Goal: Task Accomplishment & Management: Use online tool/utility

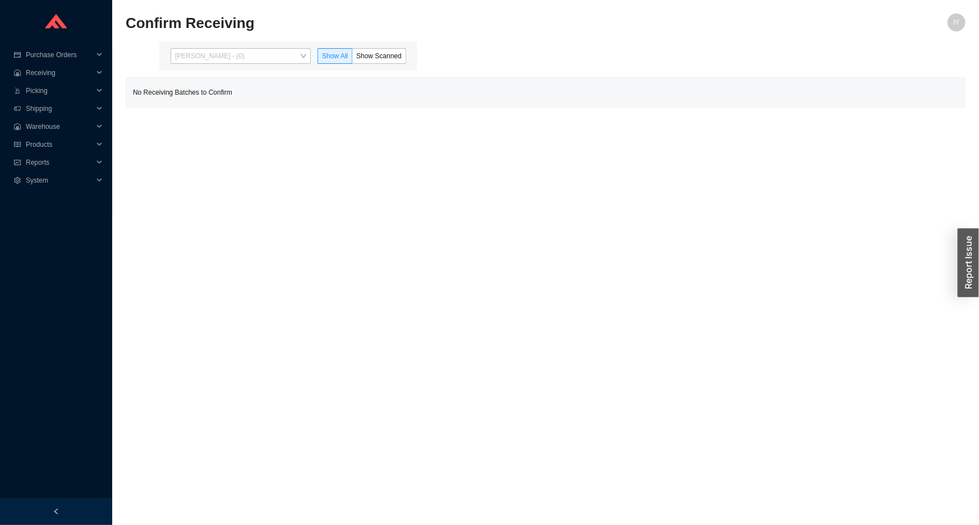
drag, startPoint x: 243, startPoint y: 55, endPoint x: 251, endPoint y: 91, distance: 36.7
click at [243, 61] on span "Issac Yoselovsky - (0)" at bounding box center [240, 56] width 131 height 15
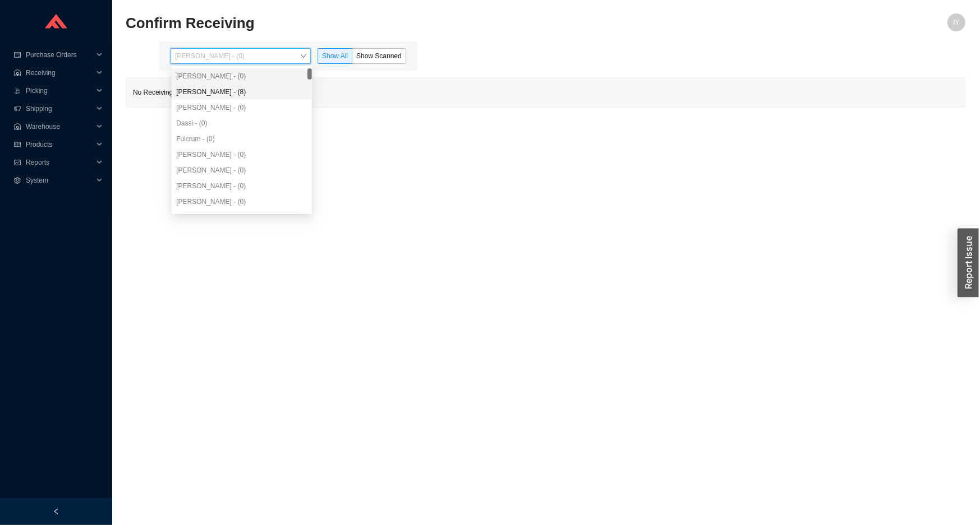
drag, startPoint x: 253, startPoint y: 90, endPoint x: 263, endPoint y: 87, distance: 9.9
click at [254, 90] on div "Angel Negron - (8)" at bounding box center [241, 92] width 131 height 10
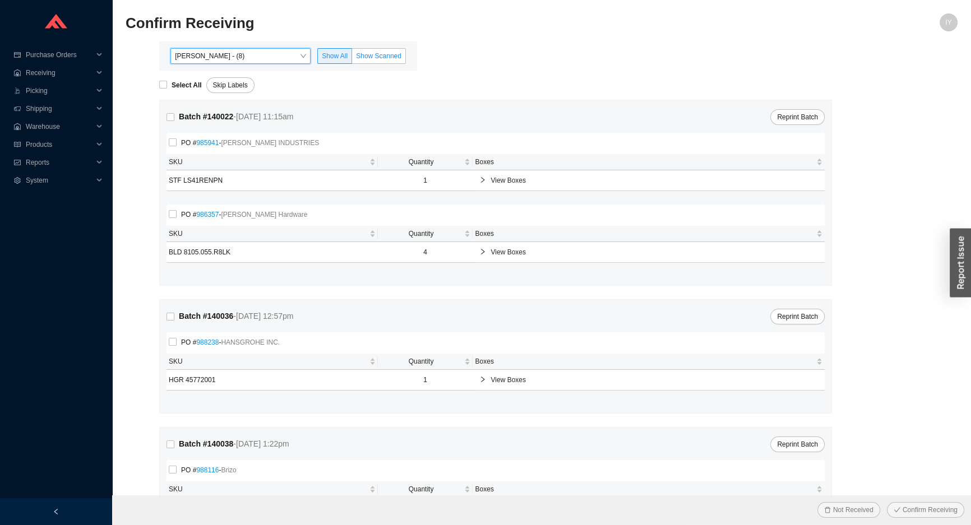
click at [390, 61] on label "Show Scanned" at bounding box center [379, 56] width 54 height 16
click at [352, 58] on input "Show Scanned" at bounding box center [352, 58] width 0 height 0
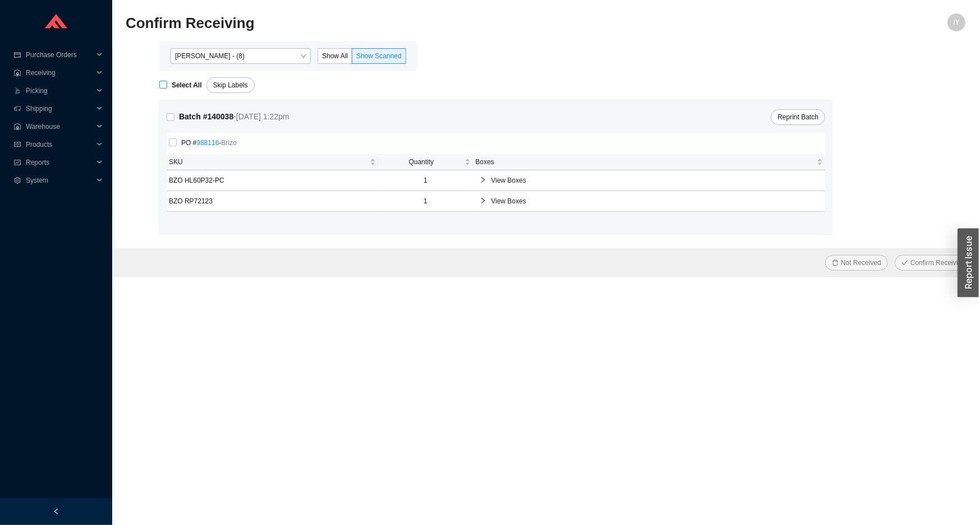
click at [160, 90] on label "Select All" at bounding box center [182, 85] width 47 height 11
click at [160, 89] on input "Select All" at bounding box center [163, 85] width 8 height 8
checkbox input "true"
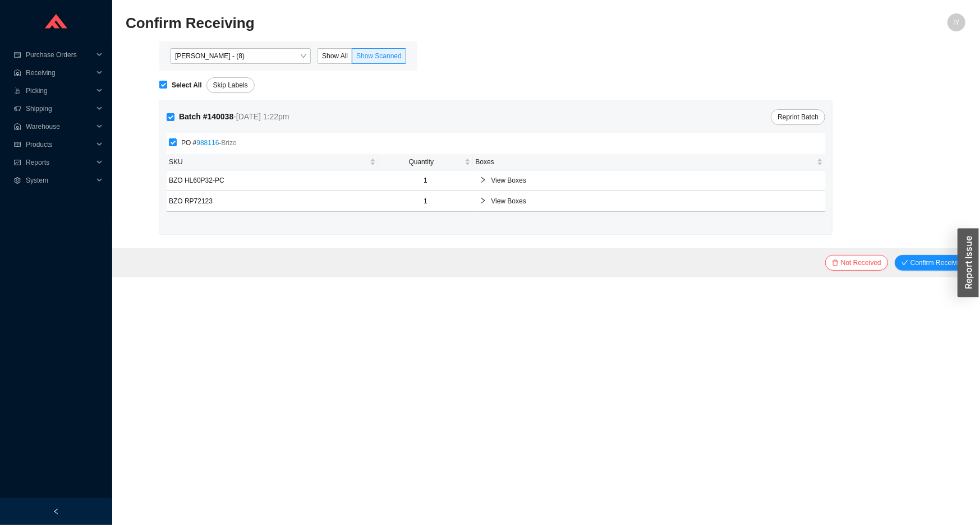
click at [894, 255] on button "Confirm Receiving" at bounding box center [932, 263] width 77 height 16
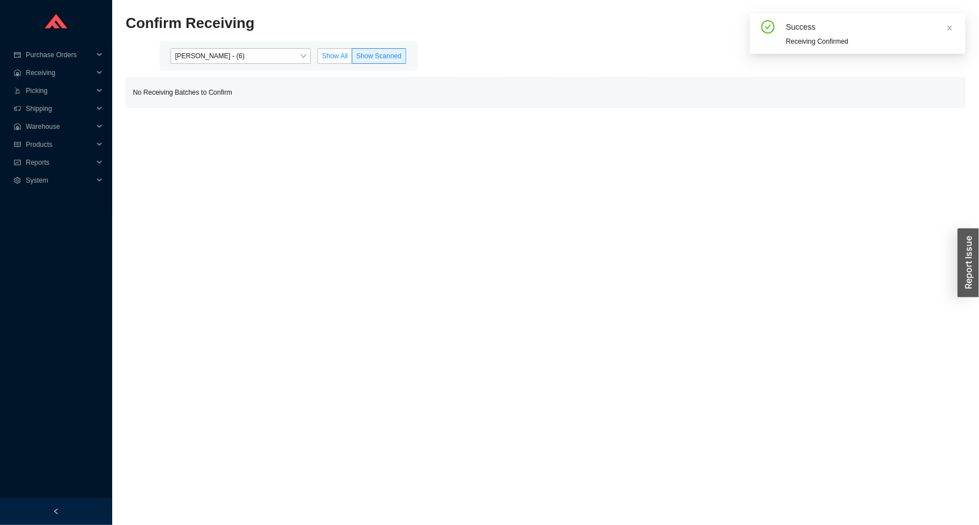
click at [333, 56] on span "Show All" at bounding box center [335, 56] width 26 height 8
click at [318, 58] on input "Show All" at bounding box center [318, 58] width 0 height 0
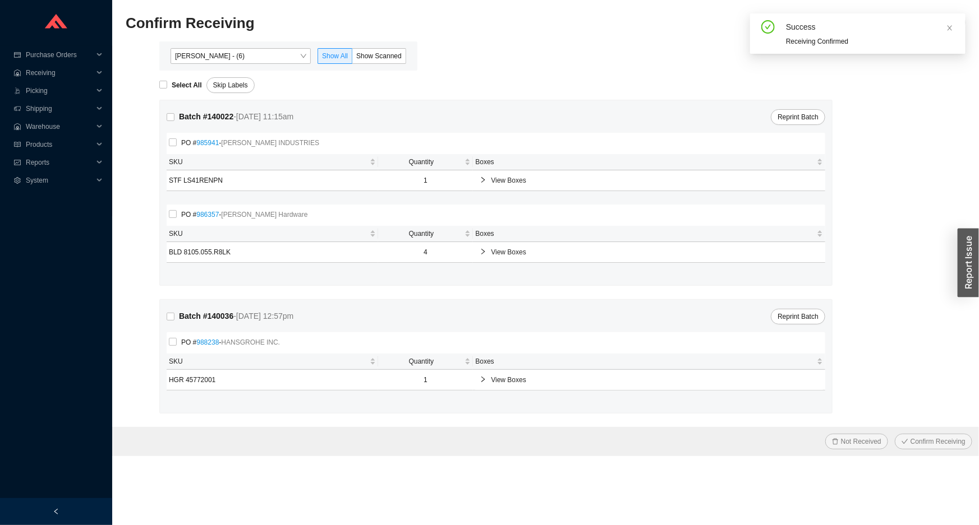
click at [500, 176] on span "View Boxes" at bounding box center [654, 180] width 327 height 11
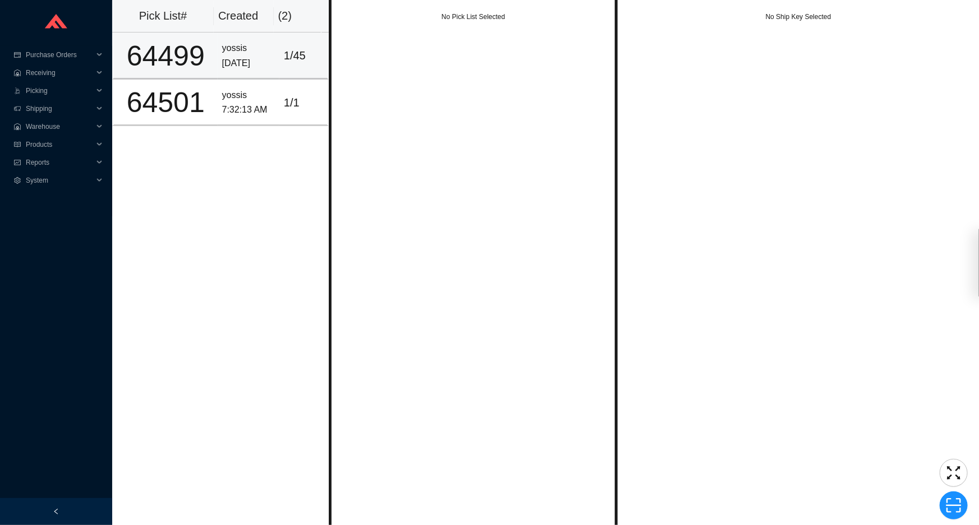
click at [267, 57] on div "9/18/2025" at bounding box center [248, 63] width 53 height 15
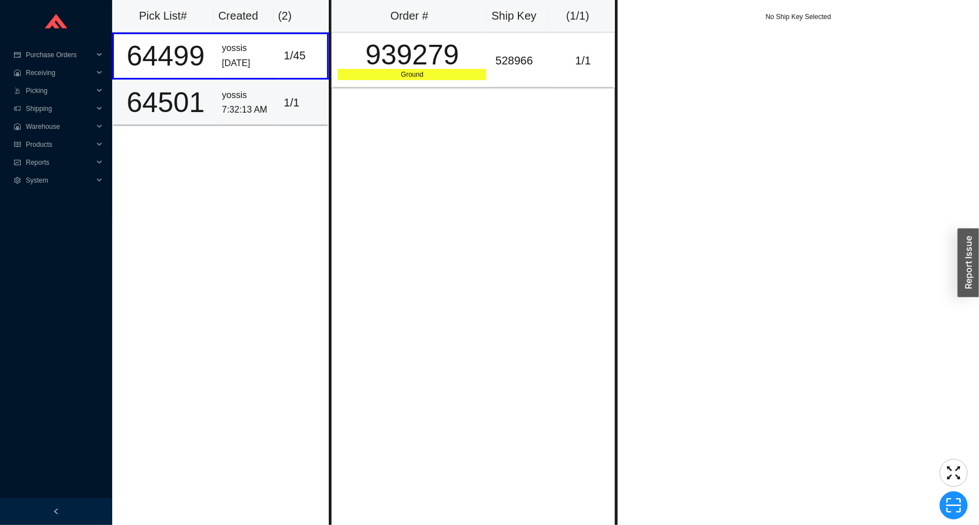
click at [265, 110] on div "7:32:13 AM" at bounding box center [248, 110] width 53 height 15
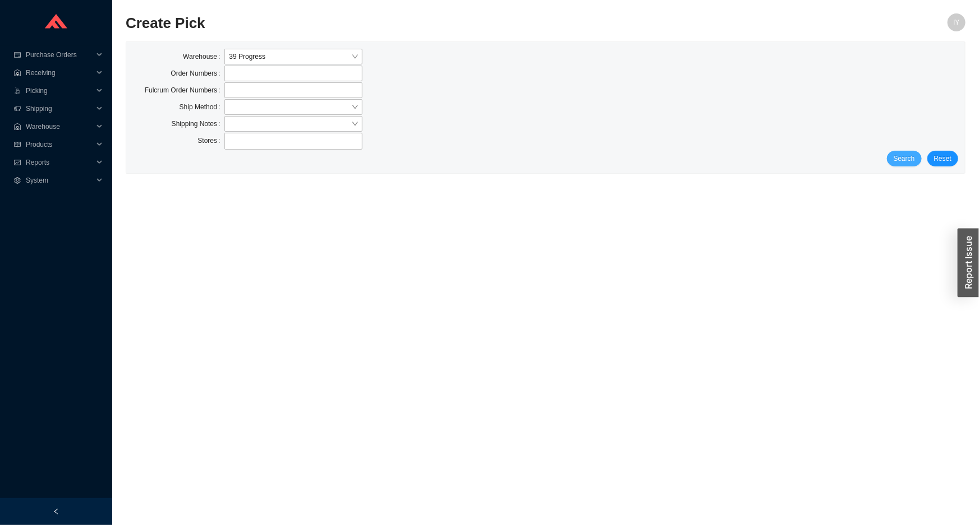
click at [907, 160] on span "Search" at bounding box center [903, 158] width 21 height 11
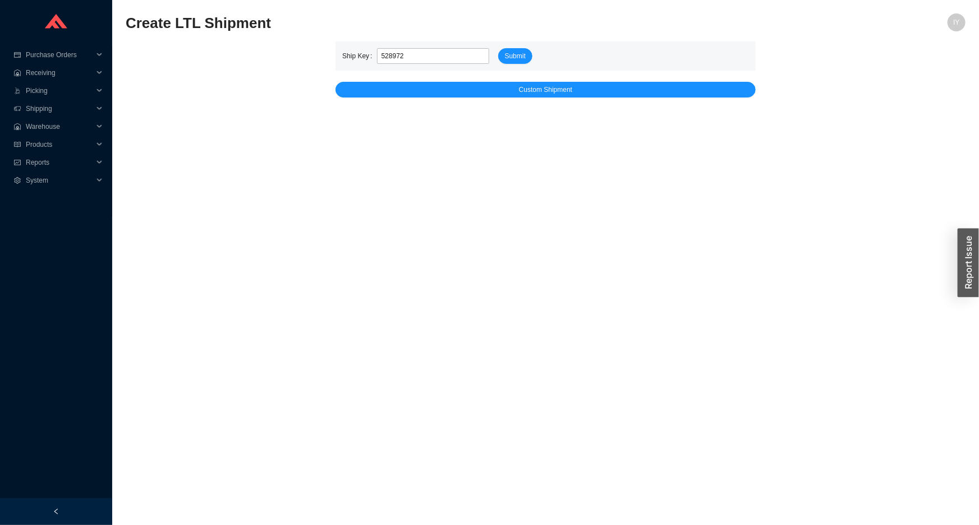
type input "528972"
click at [498, 48] on button "Submit" at bounding box center [515, 56] width 34 height 16
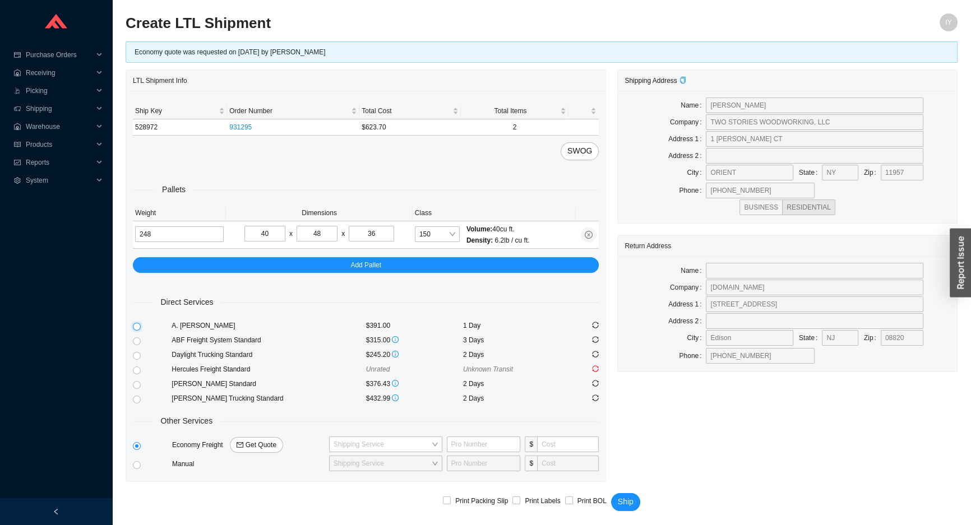
click at [136, 325] on input "radio" at bounding box center [137, 327] width 8 height 8
radio input "true"
checkbox input "true"
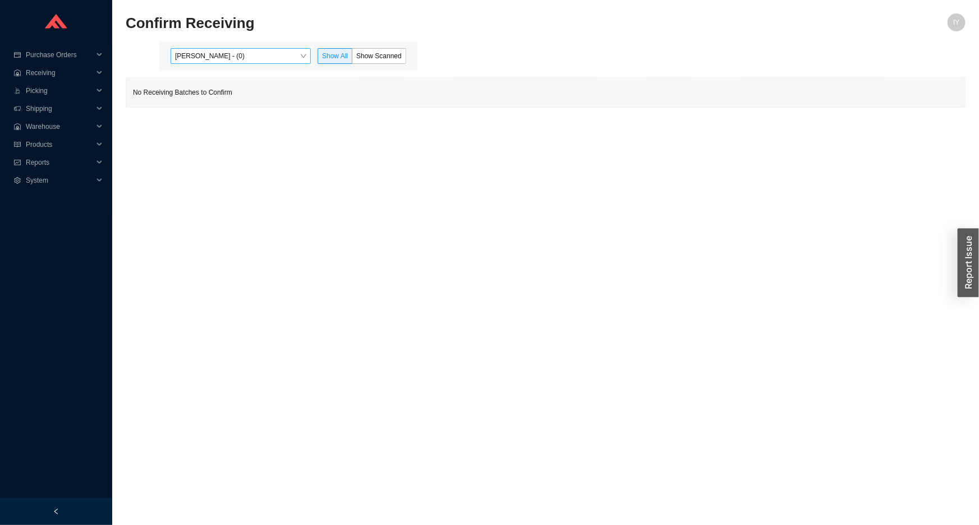
click at [254, 63] on span "Issac Yoselovsky - (0)" at bounding box center [240, 56] width 131 height 15
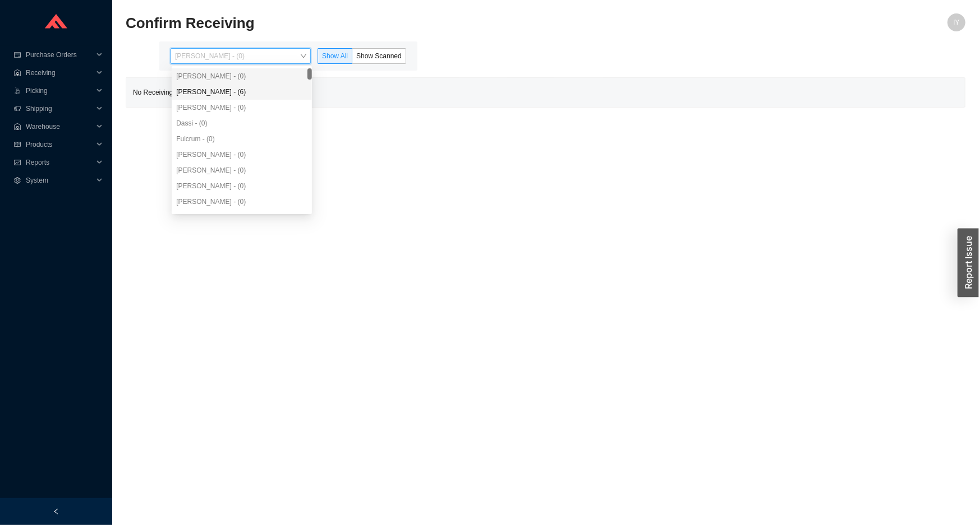
drag, startPoint x: 247, startPoint y: 82, endPoint x: 246, endPoint y: 95, distance: 13.6
click at [246, 92] on div "Issac Yoselovsky - (0) Angel Negron - (6) Aron - (0) Dassi - (0) Fulcrum - (0) …" at bounding box center [242, 154] width 140 height 173
click at [246, 95] on div "Angel Negron - (6)" at bounding box center [241, 92] width 131 height 10
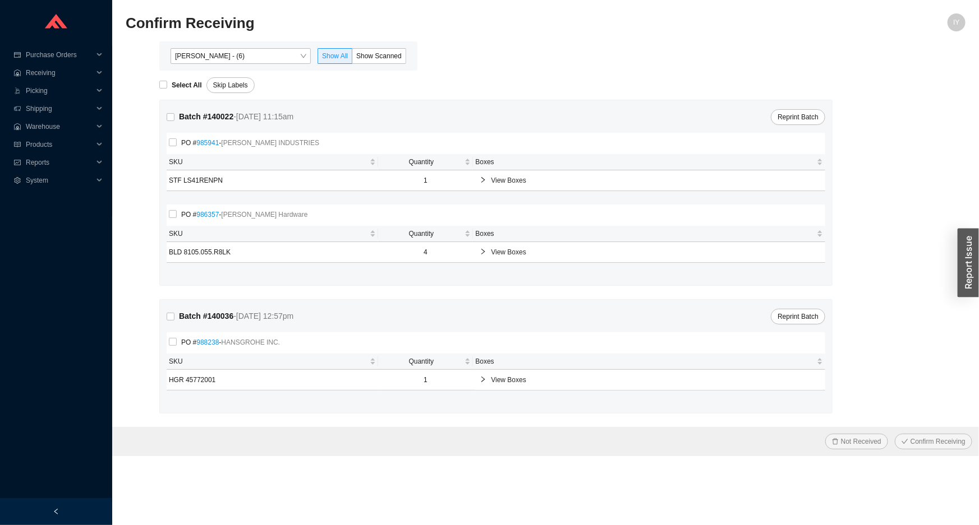
click at [366, 64] on div "Angel Negron - (6) Show All Show Scanned" at bounding box center [288, 55] width 258 height 29
click at [367, 56] on span "Show Scanned" at bounding box center [378, 56] width 45 height 8
click at [352, 58] on input "Show Scanned" at bounding box center [352, 58] width 0 height 0
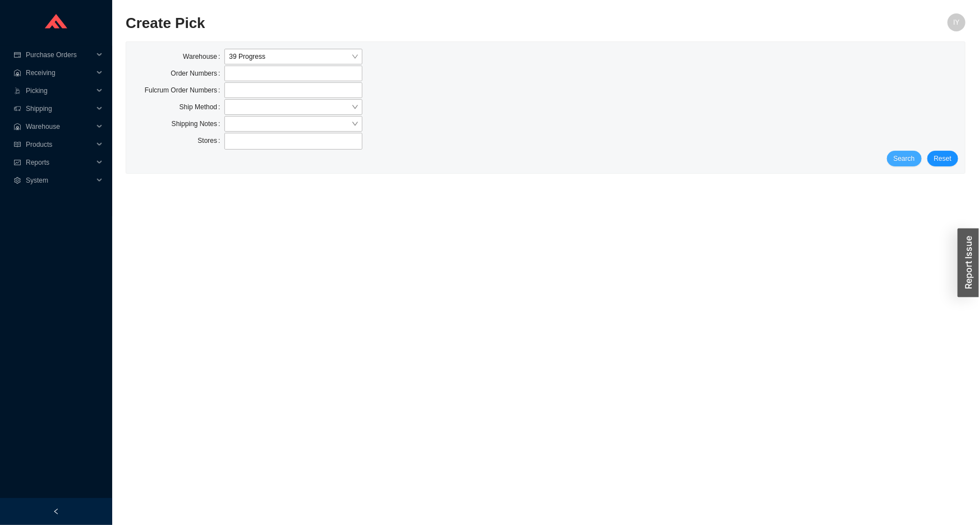
click at [904, 158] on span "Search" at bounding box center [903, 158] width 21 height 11
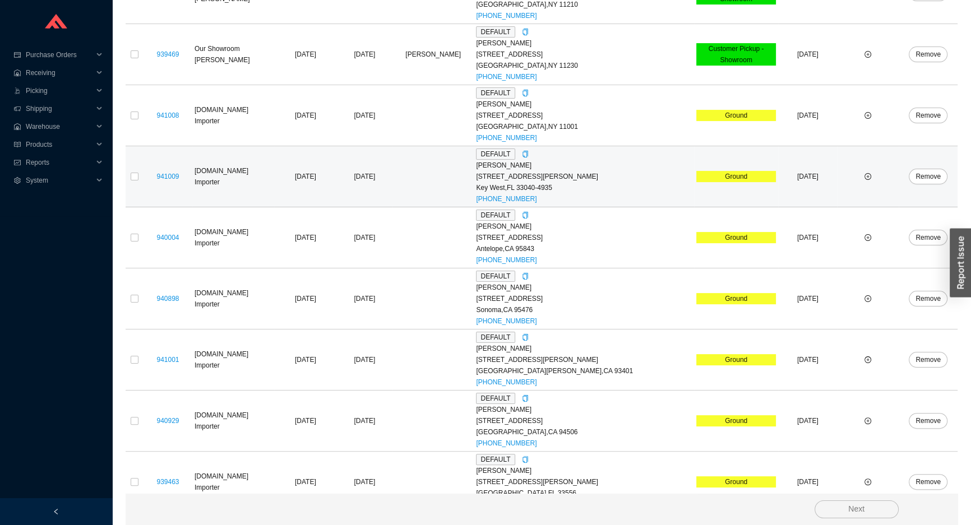
scroll to position [279, 0]
